Goal: Task Accomplishment & Management: Manage account settings

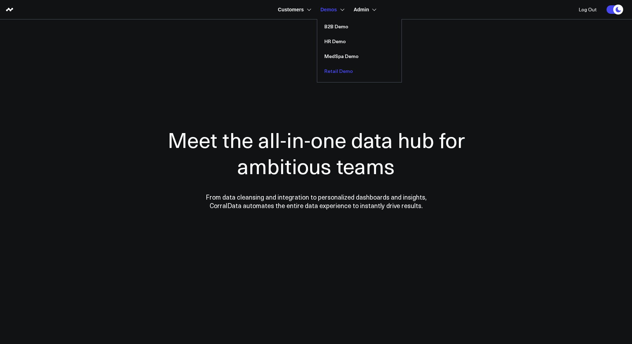
click at [331, 74] on link "Retail Demo" at bounding box center [359, 71] width 84 height 15
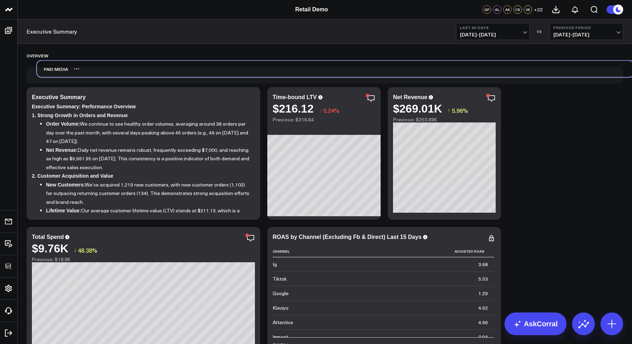
drag, startPoint x: 74, startPoint y: 217, endPoint x: 85, endPoint y: 70, distance: 146.9
click at [85, 70] on div "Paid Media" at bounding box center [335, 69] width 597 height 16
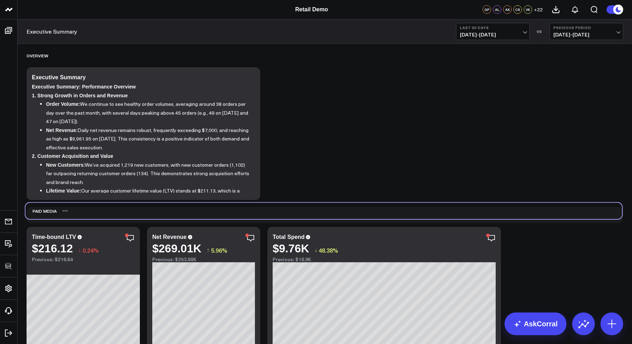
drag, startPoint x: 129, startPoint y: 154, endPoint x: 62, endPoint y: 213, distance: 88.5
click at [62, 213] on div "Paid Media" at bounding box center [323, 211] width 597 height 16
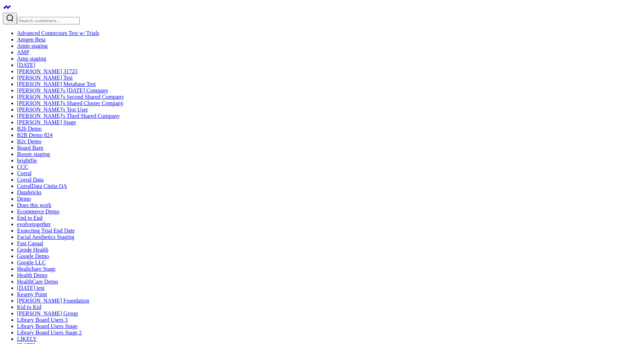
scroll to position [91, 0]
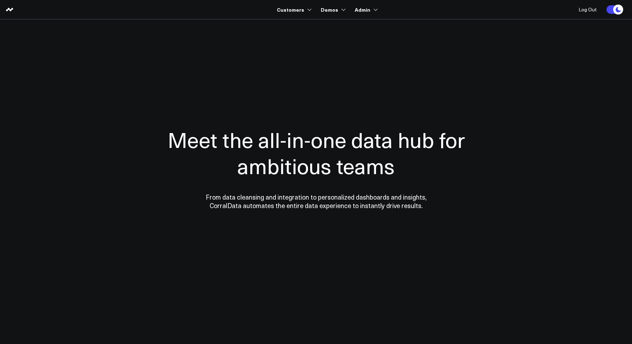
click at [276, 39] on section "Meet the all-in-one data hub for ambitious teams From data cleansing and integr…" at bounding box center [316, 143] width 510 height 248
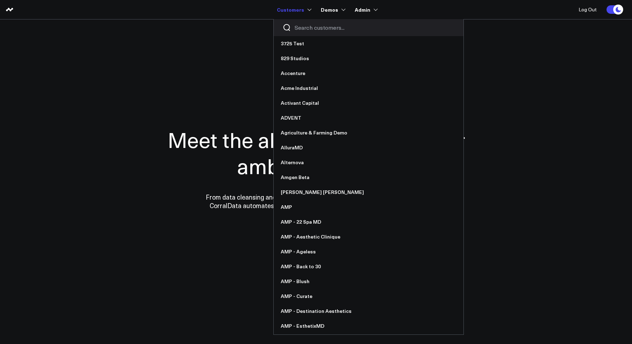
click at [288, 11] on link "Customers" at bounding box center [293, 9] width 33 height 13
click at [300, 25] on input "Search customers input" at bounding box center [375, 28] width 160 height 8
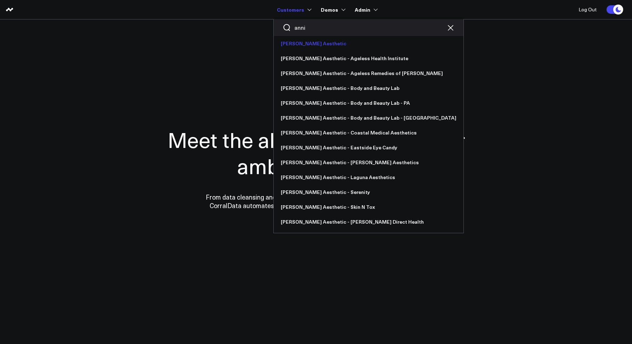
type input "anni"
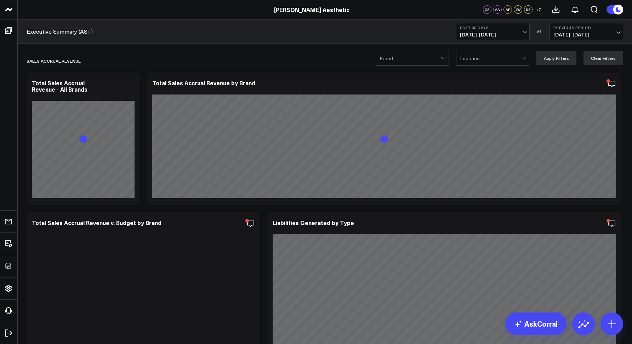
click at [46, 30] on link "Executive Summary (AST)" at bounding box center [60, 32] width 66 height 8
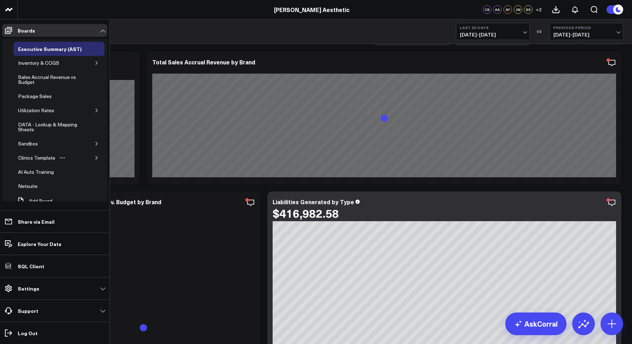
click at [95, 158] on icon "button" at bounding box center [97, 158] width 4 height 4
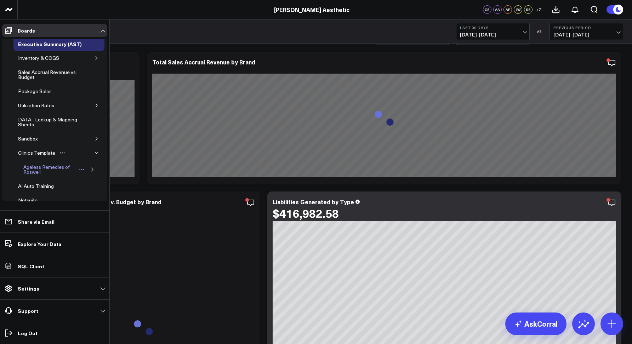
scroll to position [5, 0]
click at [90, 168] on icon "button" at bounding box center [92, 169] width 4 height 4
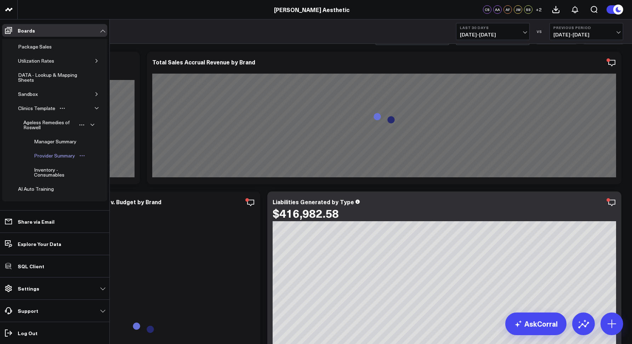
scroll to position [50, 0]
click at [42, 145] on div "Manager Summary" at bounding box center [55, 141] width 46 height 8
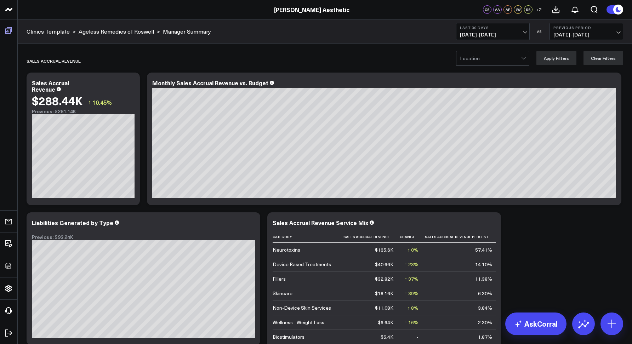
scroll to position [35, 0]
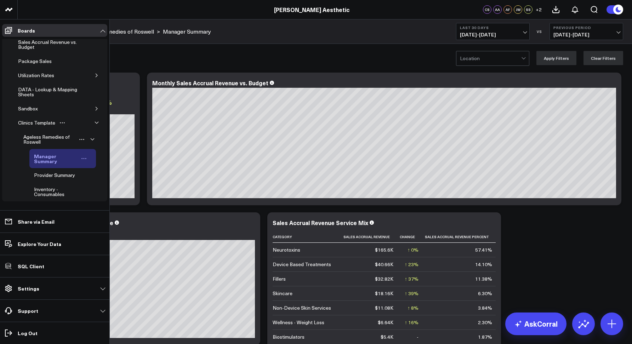
click at [81, 159] on icon "Open board menu" at bounding box center [81, 158] width 1 height 1
click at [112, 194] on button "Duplicate Board" at bounding box center [113, 196] width 57 height 14
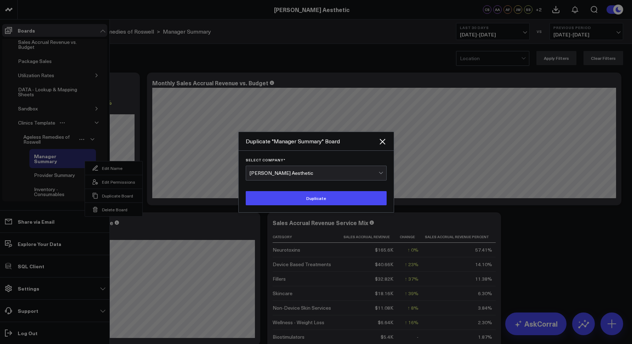
click at [312, 169] on div "[PERSON_NAME] Aesthetic" at bounding box center [314, 173] width 129 height 14
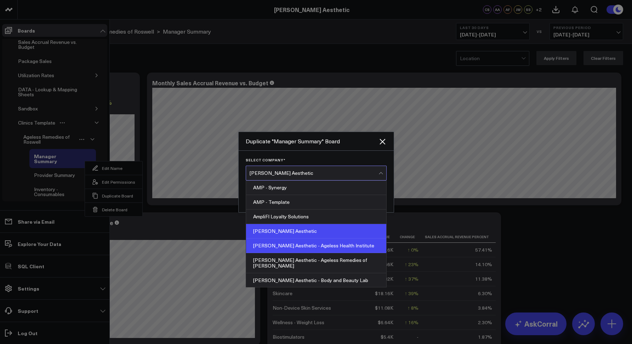
scroll to position [495, 0]
click at [304, 244] on div "[PERSON_NAME] Aesthetic - Ageless Health Institute" at bounding box center [316, 245] width 140 height 15
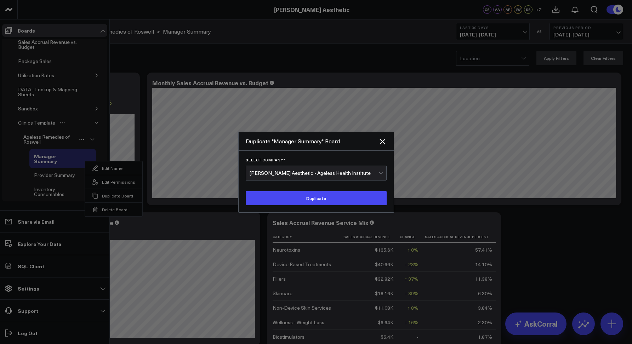
click at [334, 173] on div "[PERSON_NAME] Aesthetic - Ageless Health Institute" at bounding box center [314, 173] width 129 height 6
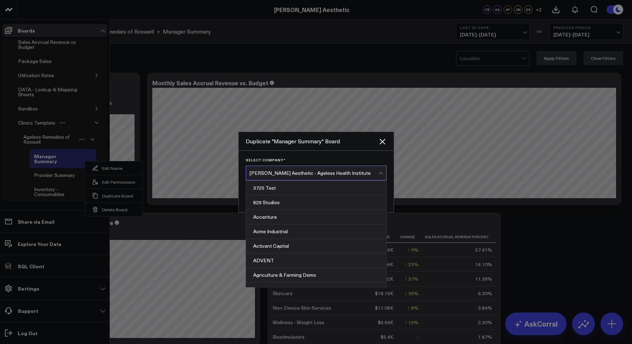
scroll to position [464, 0]
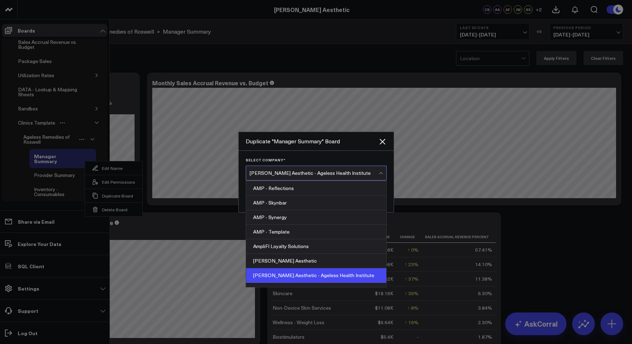
click at [304, 155] on div "Select Company * option Annie Aesthetic - Ageless Health Institute, selected. A…" at bounding box center [316, 182] width 155 height 62
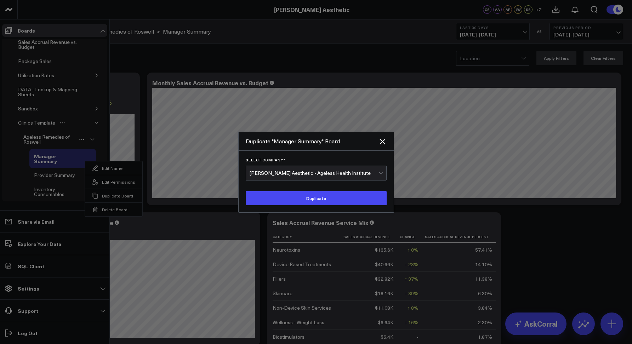
click at [303, 175] on div "[PERSON_NAME] Aesthetic - Ageless Health Institute" at bounding box center [314, 173] width 129 height 6
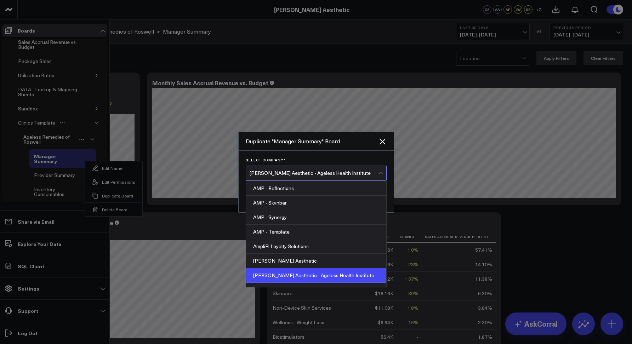
click at [305, 155] on div "Select Company * AMP - Reflections, 33 of 364. 364 results available. Use Up an…" at bounding box center [316, 182] width 155 height 62
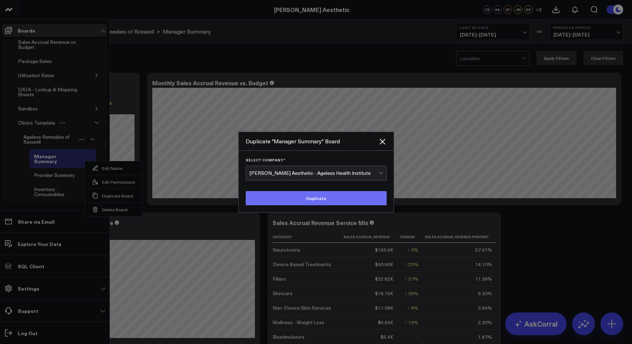
click at [294, 199] on button "Duplicate" at bounding box center [316, 198] width 141 height 14
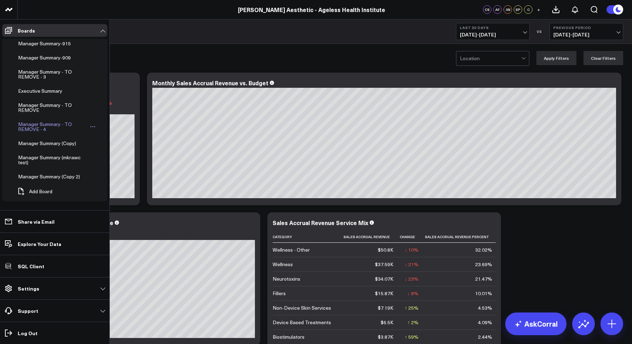
scroll to position [77, 0]
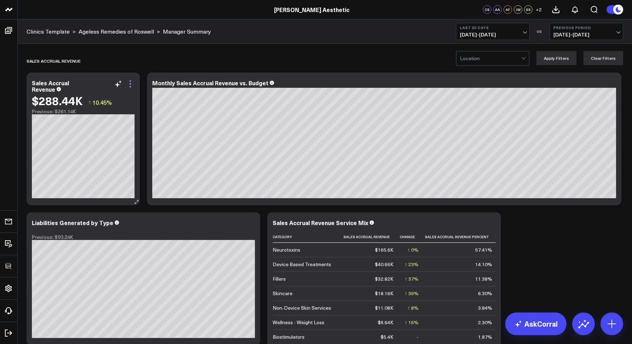
click at [130, 84] on icon at bounding box center [130, 83] width 1 height 1
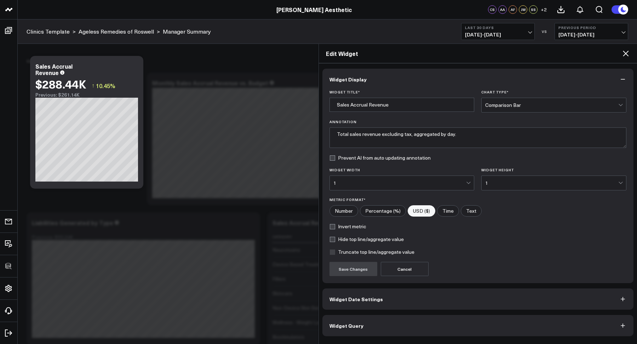
click at [459, 331] on button "Widget Query" at bounding box center [479, 325] width 312 height 21
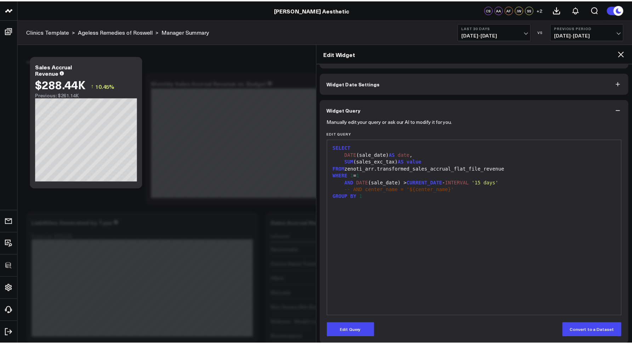
scroll to position [28, 0]
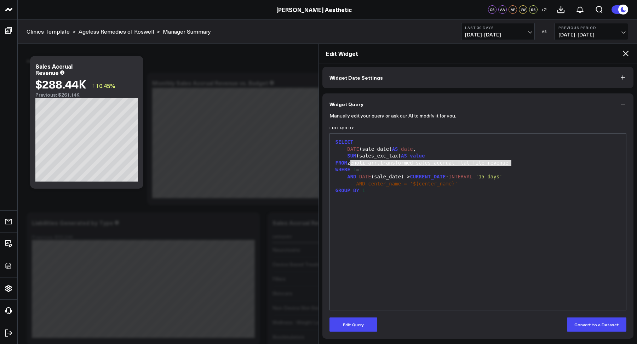
drag, startPoint x: 352, startPoint y: 162, endPoint x: 513, endPoint y: 164, distance: 161.1
click at [513, 164] on div "FROM zenoti_arr.transformed_sales_accrual_flat_file_revenue" at bounding box center [479, 163] width 290 height 7
click at [627, 54] on icon at bounding box center [626, 53] width 8 height 8
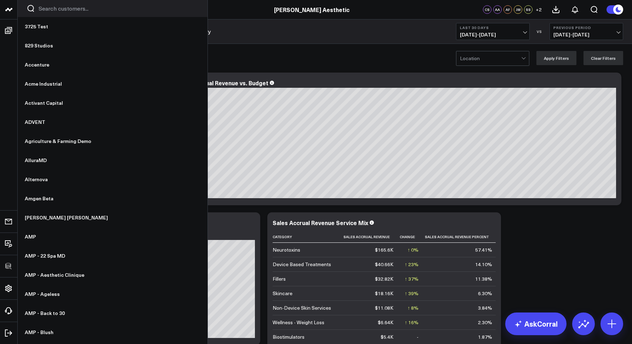
click at [50, 8] on input "Search customers input" at bounding box center [119, 9] width 160 height 8
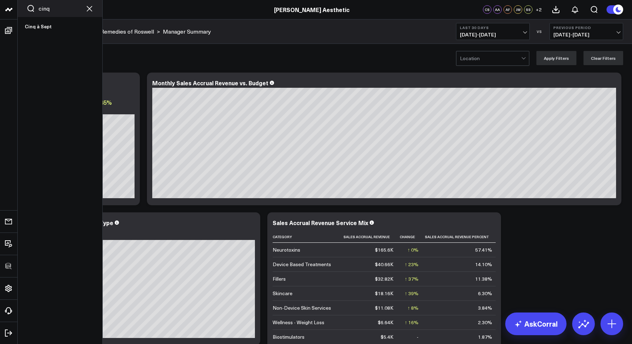
drag, startPoint x: 55, startPoint y: 12, endPoint x: 35, endPoint y: 6, distance: 20.6
click at [35, 6] on div "cinq" at bounding box center [60, 8] width 85 height 17
type input "fueg"
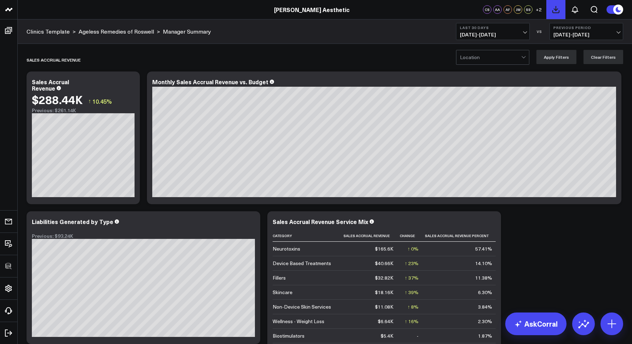
scroll to position [1, 0]
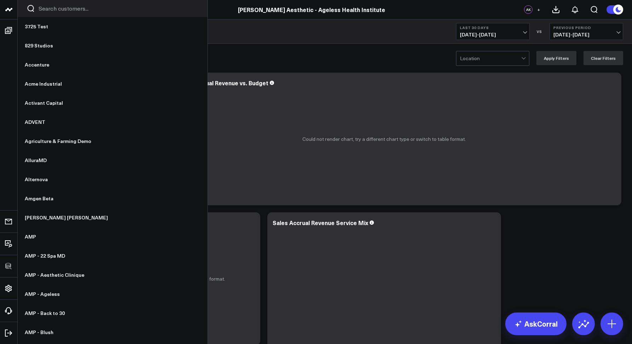
click at [43, 12] on div at bounding box center [113, 8] width 190 height 17
click at [44, 11] on input "Search customers input" at bounding box center [119, 9] width 160 height 8
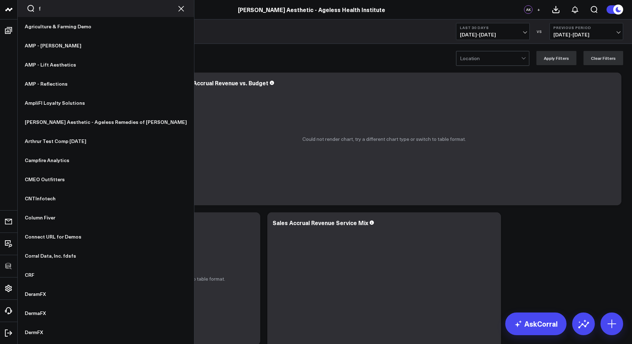
type input "fu"
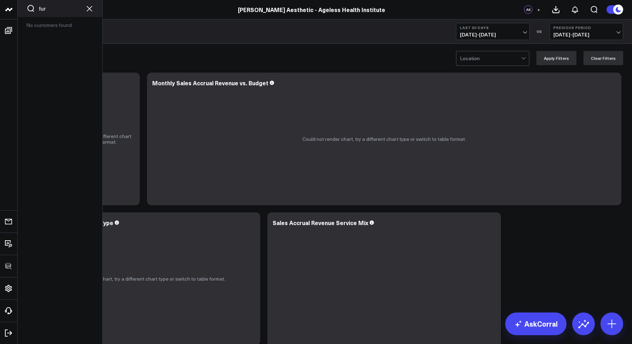
click at [49, 10] on input "fur" at bounding box center [60, 9] width 43 height 8
click at [52, 11] on input "fu" at bounding box center [60, 9] width 43 height 8
type input "fueg"
click at [48, 25] on link "Fuego" at bounding box center [60, 26] width 85 height 19
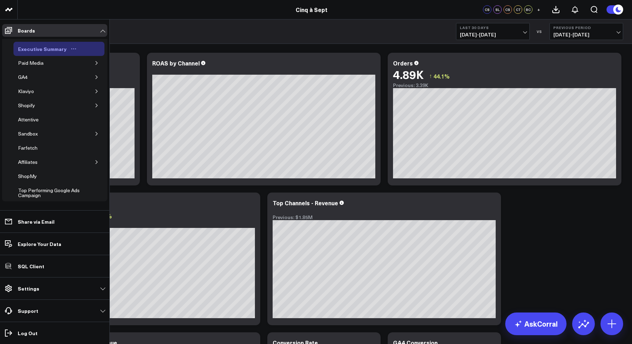
click at [74, 48] on icon "Open board menu" at bounding box center [74, 49] width 6 height 6
click at [105, 85] on button "Duplicate Board" at bounding box center [103, 86] width 57 height 14
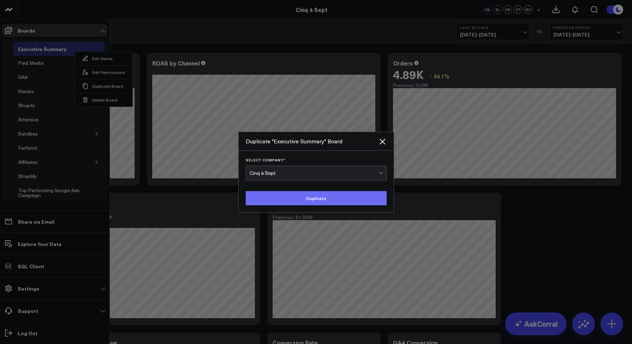
click at [261, 198] on button "Duplicate" at bounding box center [316, 198] width 141 height 14
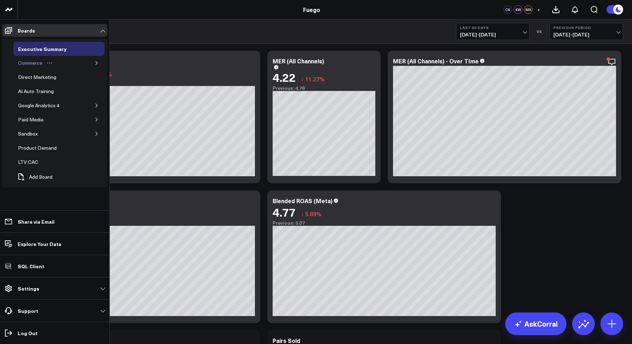
scroll to position [5, 0]
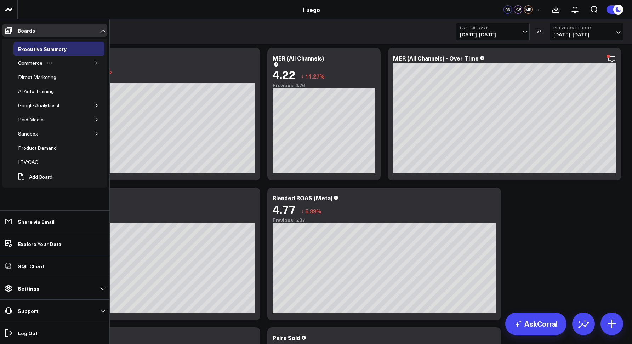
click at [95, 63] on icon "button" at bounding box center [97, 63] width 4 height 4
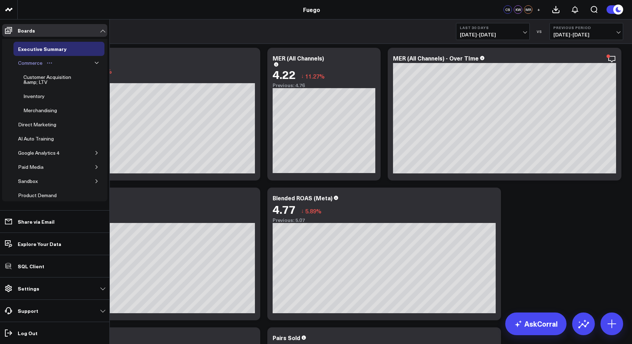
click at [28, 62] on div "Commerce" at bounding box center [30, 63] width 28 height 8
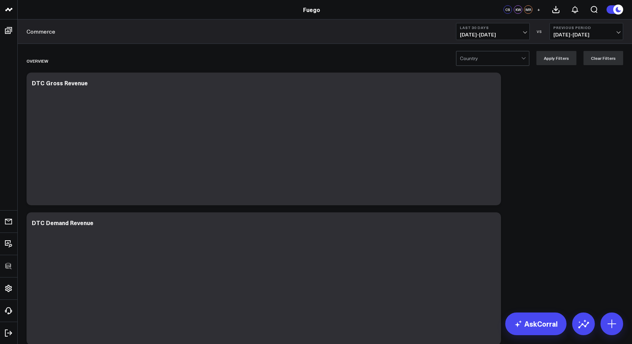
click at [188, 43] on div "Commerce Last 30 Days [DATE] - [DATE] VS Previous Period [DATE] - [DATE]" at bounding box center [325, 31] width 614 height 24
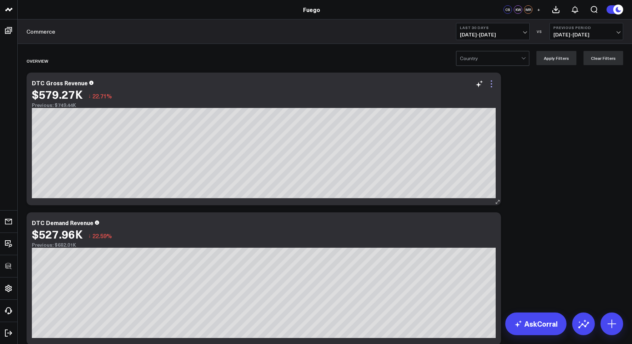
click at [492, 86] on icon at bounding box center [491, 84] width 8 height 8
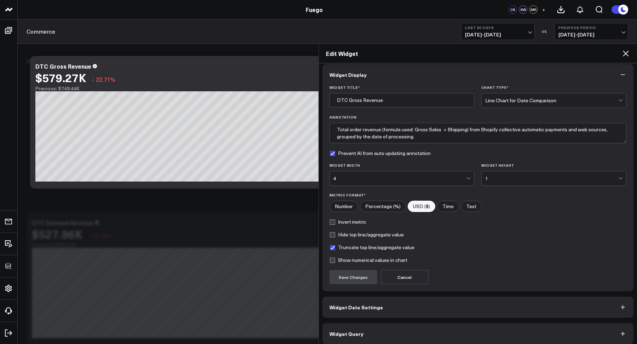
scroll to position [10, 0]
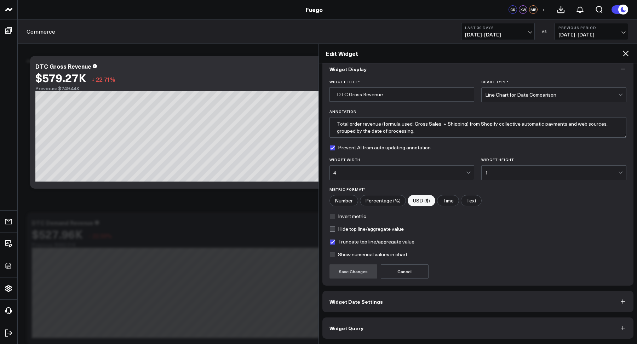
click at [450, 321] on button "Widget Query" at bounding box center [479, 328] width 312 height 21
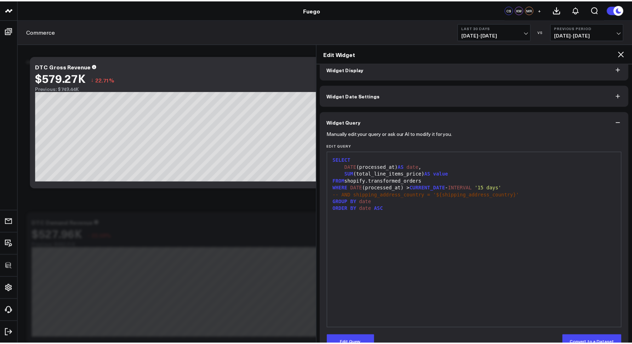
scroll to position [0, 0]
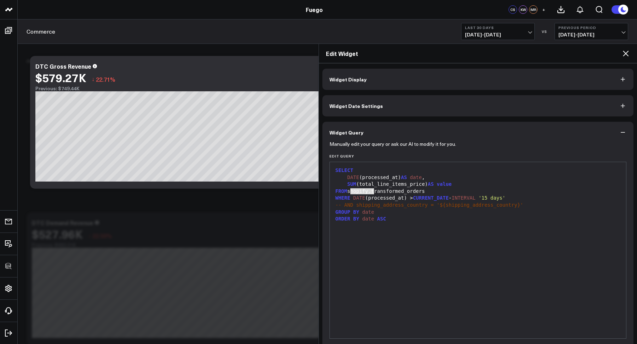
drag, startPoint x: 351, startPoint y: 191, endPoint x: 374, endPoint y: 189, distance: 22.7
click at [374, 189] on div "FROM shopify.transformed_orders" at bounding box center [479, 191] width 290 height 7
click at [624, 55] on icon at bounding box center [626, 53] width 8 height 8
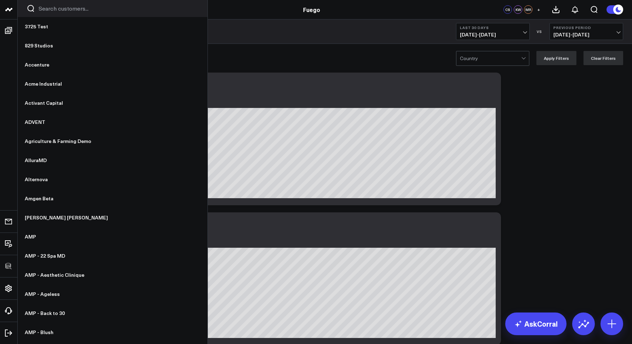
click at [63, 13] on div at bounding box center [113, 8] width 190 height 17
click at [59, 11] on input "Search customers input" at bounding box center [119, 9] width 160 height 8
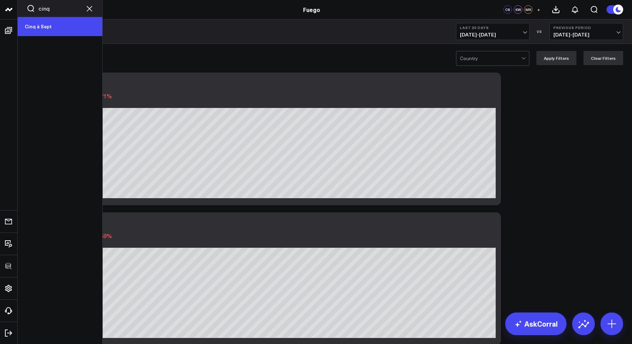
type input "cinq"
click at [36, 26] on link "Cinq à Sept" at bounding box center [60, 26] width 85 height 19
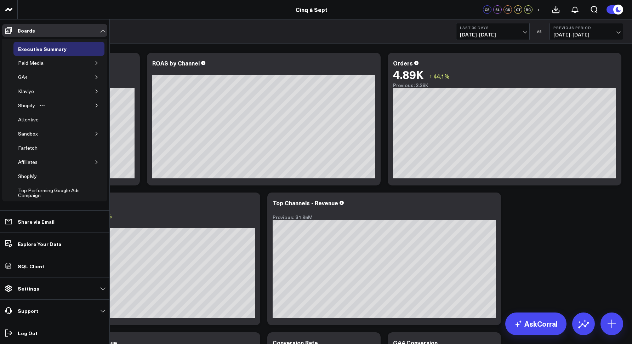
click at [95, 105] on icon "button" at bounding box center [97, 105] width 4 height 4
click at [27, 104] on div "Shopify" at bounding box center [26, 105] width 21 height 8
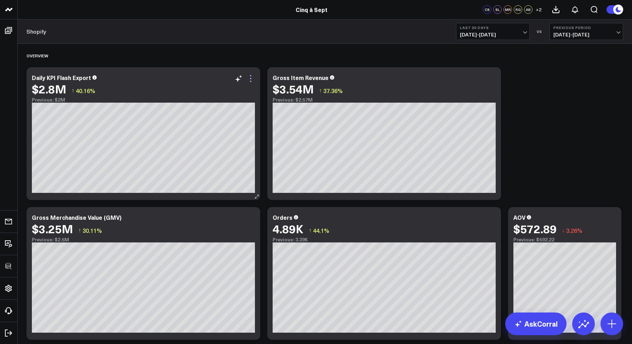
click at [252, 80] on icon at bounding box center [250, 78] width 8 height 8
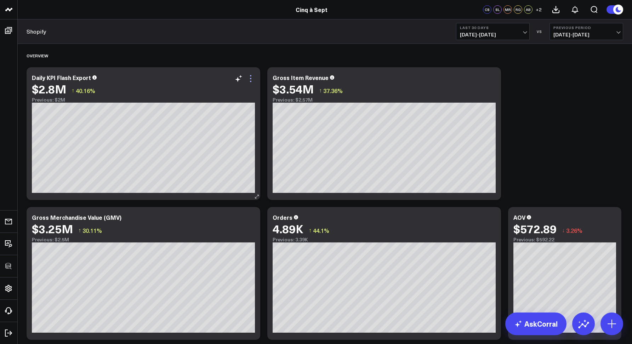
click at [251, 78] on icon at bounding box center [250, 78] width 8 height 8
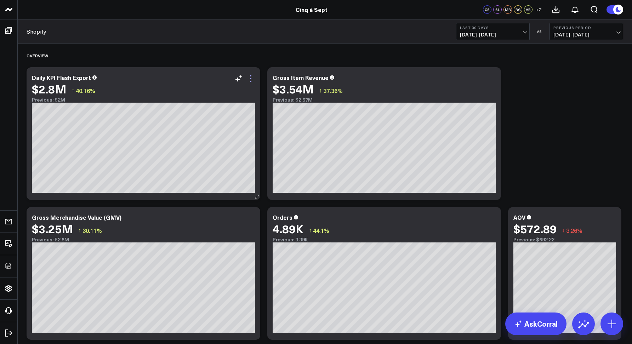
click at [251, 80] on icon at bounding box center [250, 78] width 8 height 8
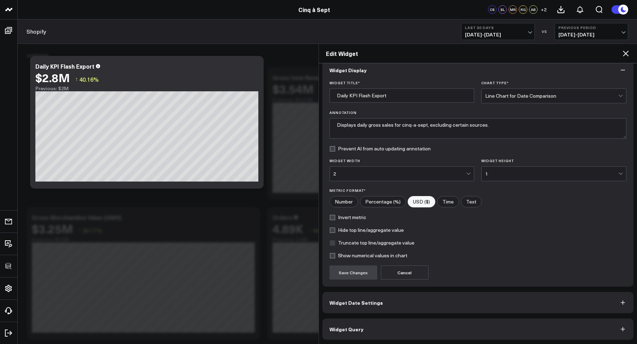
scroll to position [10, 0]
click at [470, 327] on button "Widget Query" at bounding box center [479, 328] width 312 height 21
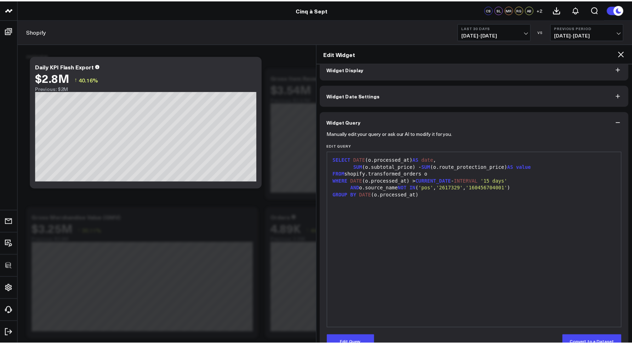
scroll to position [0, 0]
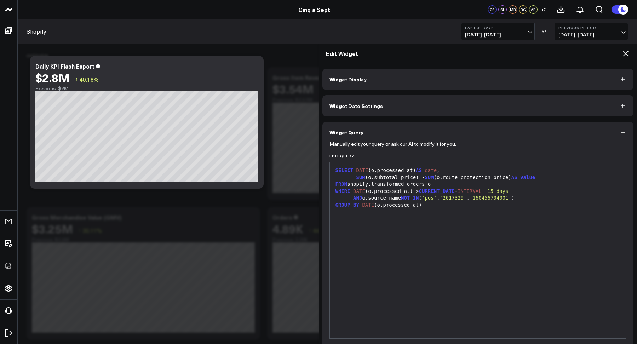
click at [628, 50] on icon at bounding box center [626, 53] width 8 height 8
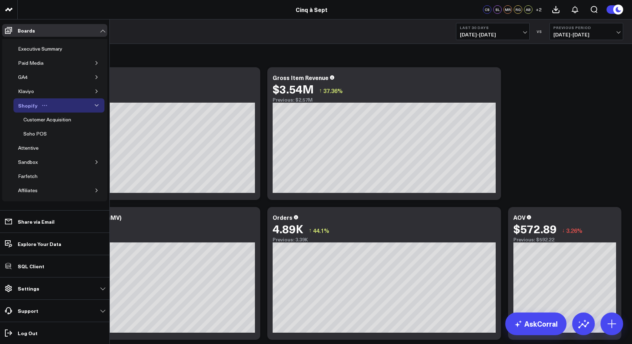
click at [45, 106] on icon "Open board menu" at bounding box center [45, 106] width 6 height 6
click at [66, 143] on button "Duplicate Board" at bounding box center [75, 143] width 57 height 14
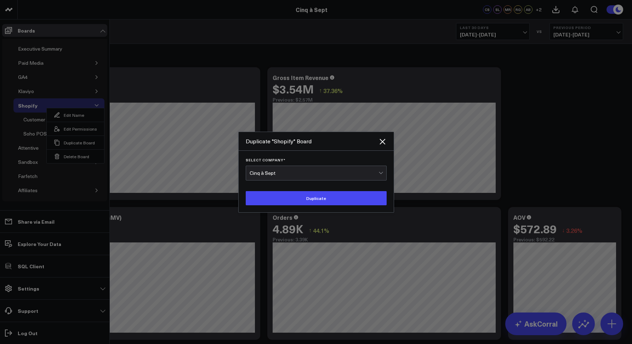
click at [284, 177] on div "Cinq à Sept" at bounding box center [314, 173] width 129 height 14
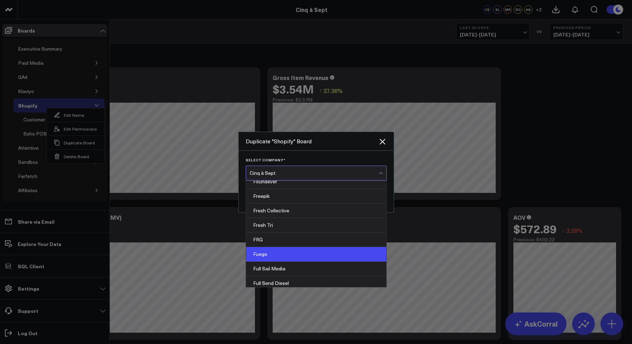
scroll to position [2214, 0]
click at [277, 246] on div "Fuego" at bounding box center [316, 253] width 140 height 15
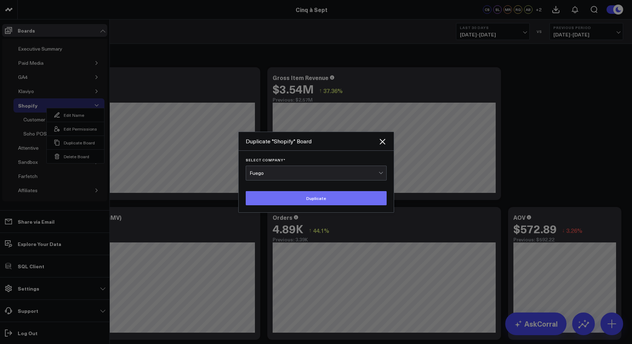
click at [313, 203] on button "Duplicate" at bounding box center [316, 198] width 141 height 14
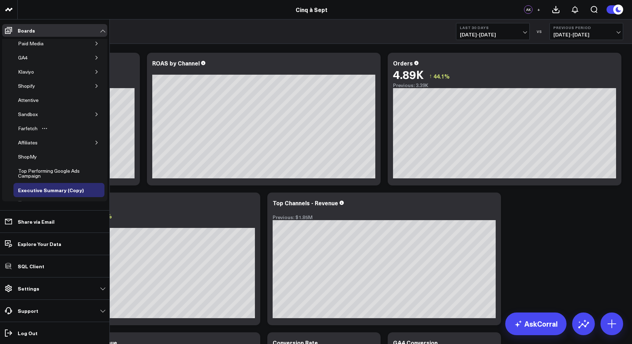
scroll to position [34, 0]
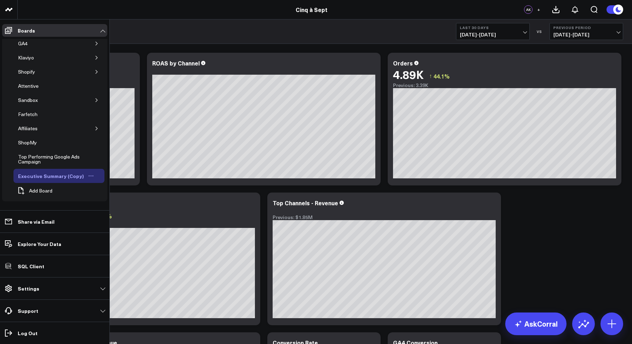
click at [90, 173] on icon "Open board menu" at bounding box center [91, 176] width 6 height 6
click at [118, 225] on button "Delete Board" at bounding box center [119, 227] width 57 height 14
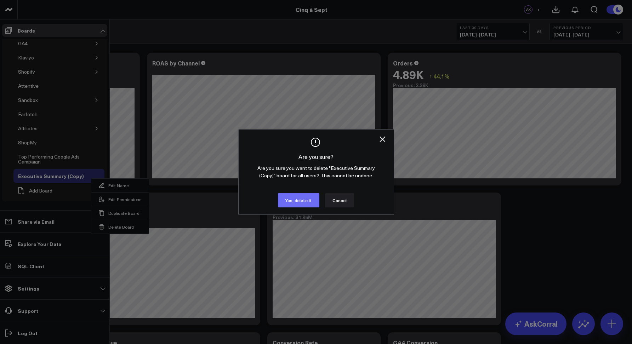
click at [286, 197] on button "Yes, delete it" at bounding box center [298, 200] width 41 height 14
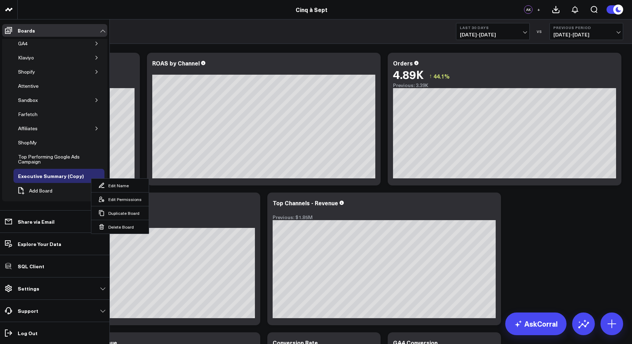
scroll to position [19, 0]
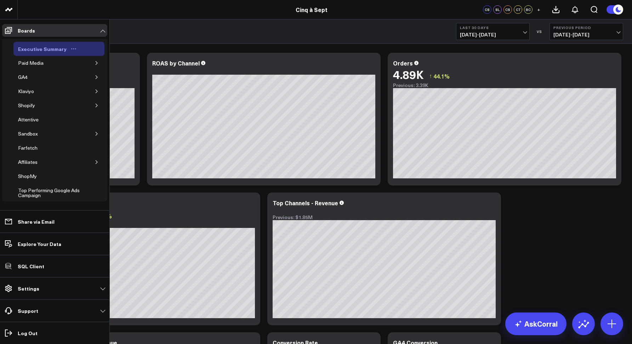
click at [71, 48] on icon "Open board menu" at bounding box center [74, 49] width 6 height 6
click at [98, 86] on button "Duplicate Board" at bounding box center [103, 86] width 57 height 14
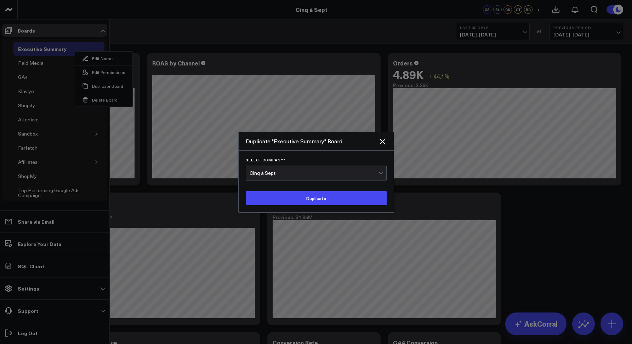
click at [263, 169] on div "Cinq à Sept" at bounding box center [314, 173] width 129 height 14
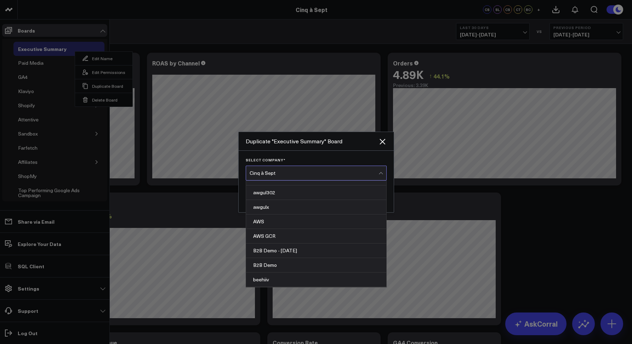
scroll to position [902, 0]
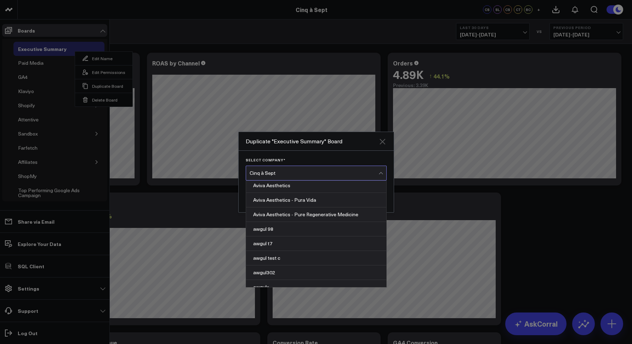
click at [382, 141] on icon "Close" at bounding box center [383, 142] width 6 height 6
